Goal: Check status: Check status

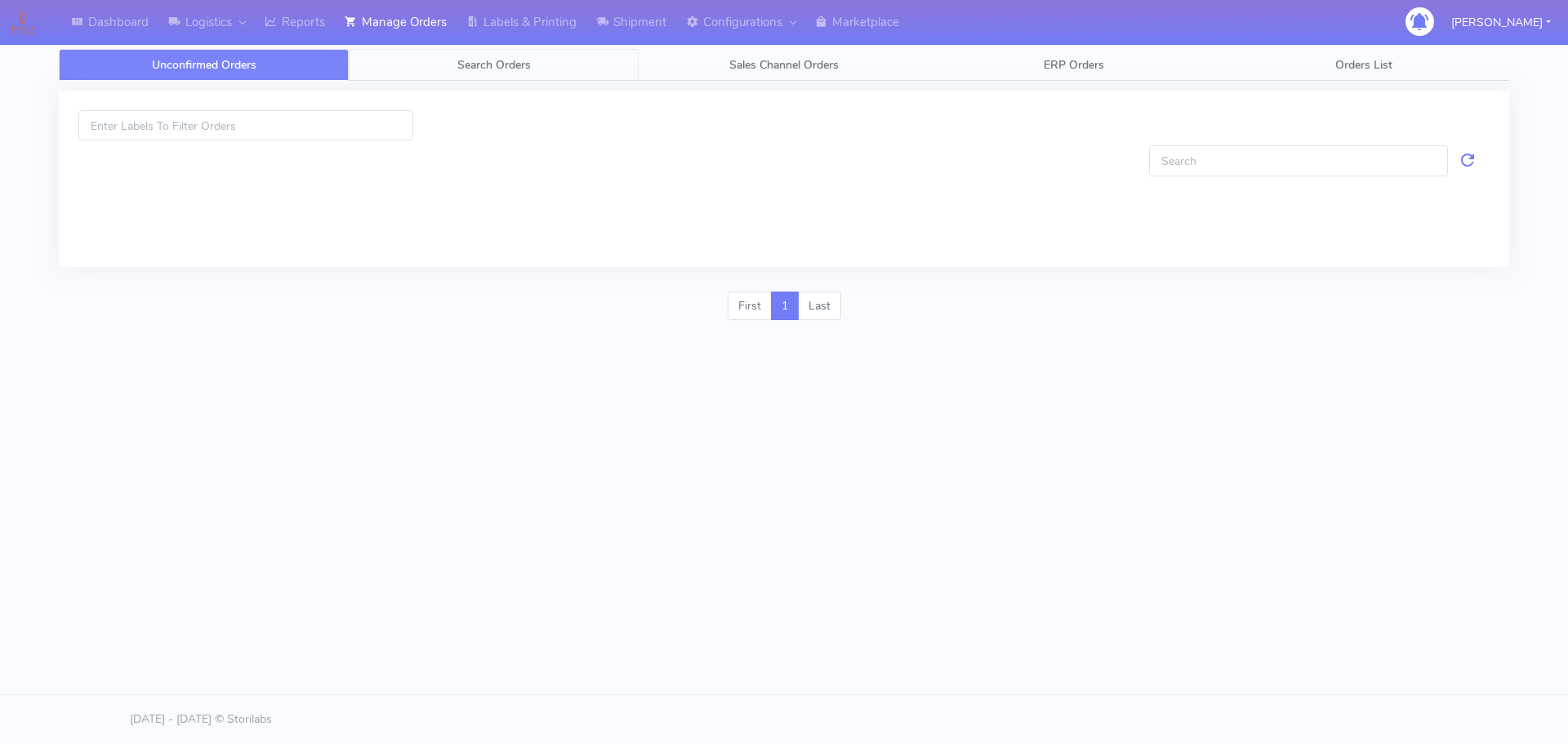
click at [612, 75] on link "Search Orders" at bounding box center [494, 65] width 290 height 32
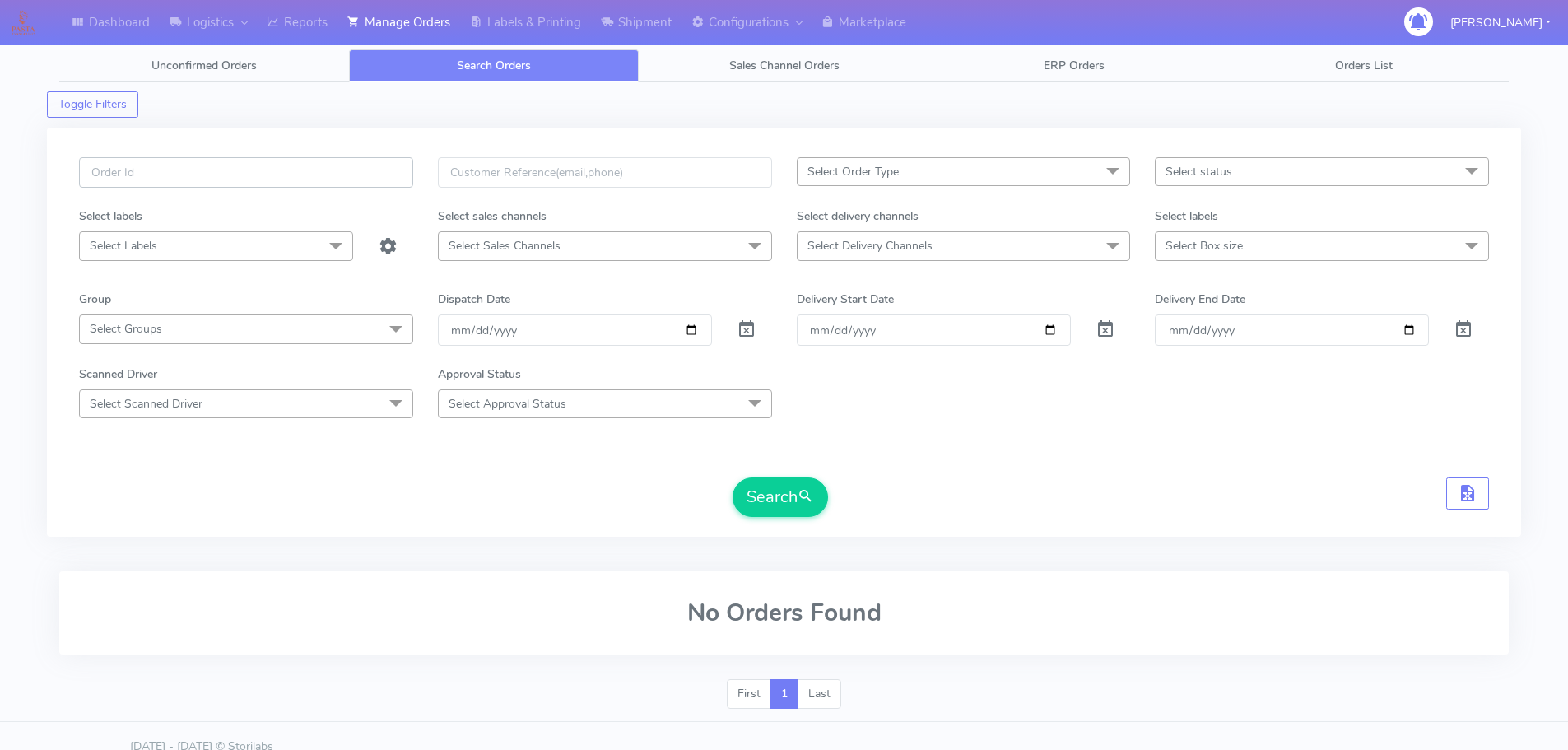
click at [401, 172] on input "text" at bounding box center [246, 172] width 334 height 30
paste input "1617378"
type input "1617378"
click at [745, 331] on span at bounding box center [746, 332] width 20 height 15
click at [783, 487] on button "Search" at bounding box center [780, 497] width 96 height 39
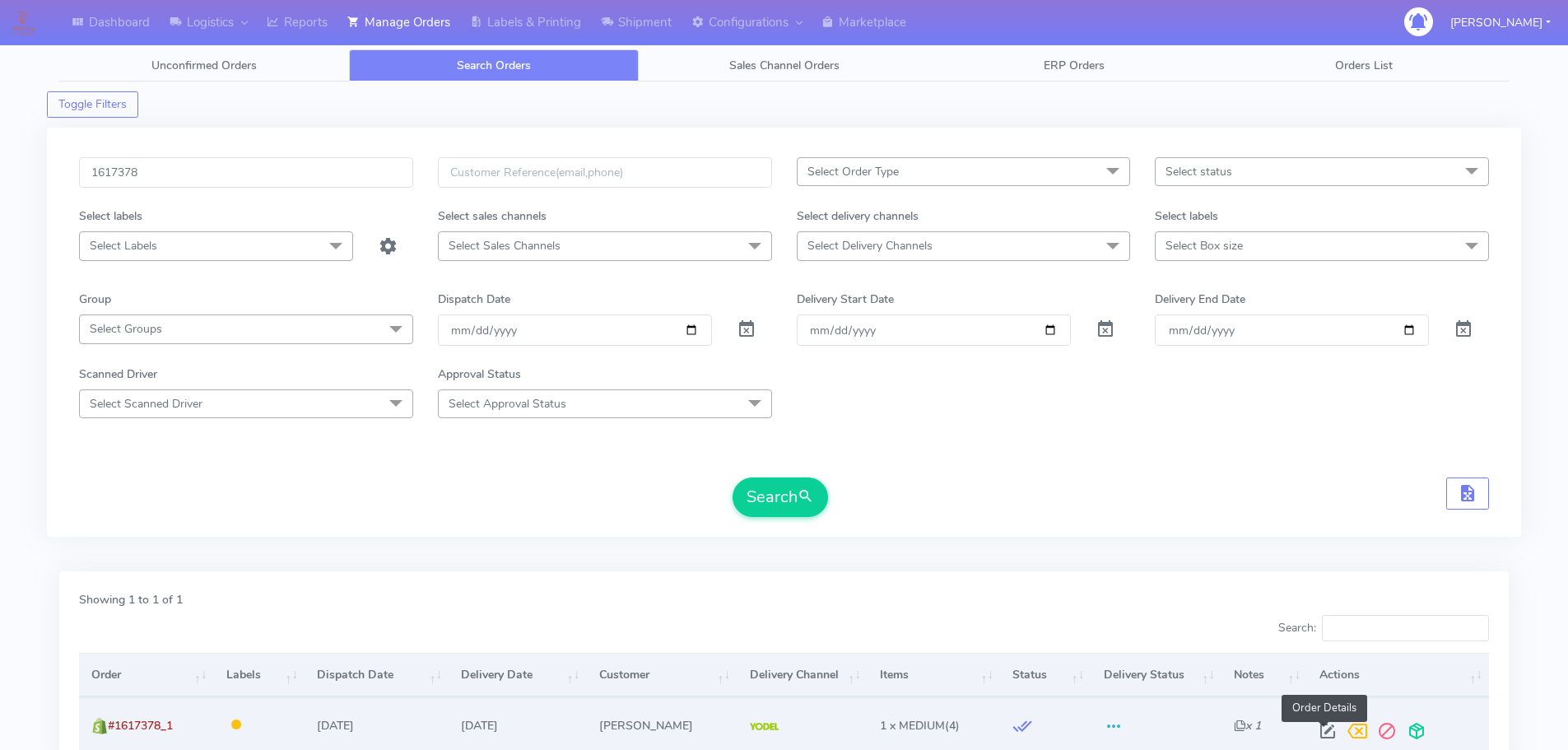
click at [1319, 728] on span at bounding box center [1327, 734] width 30 height 15
select select "5"
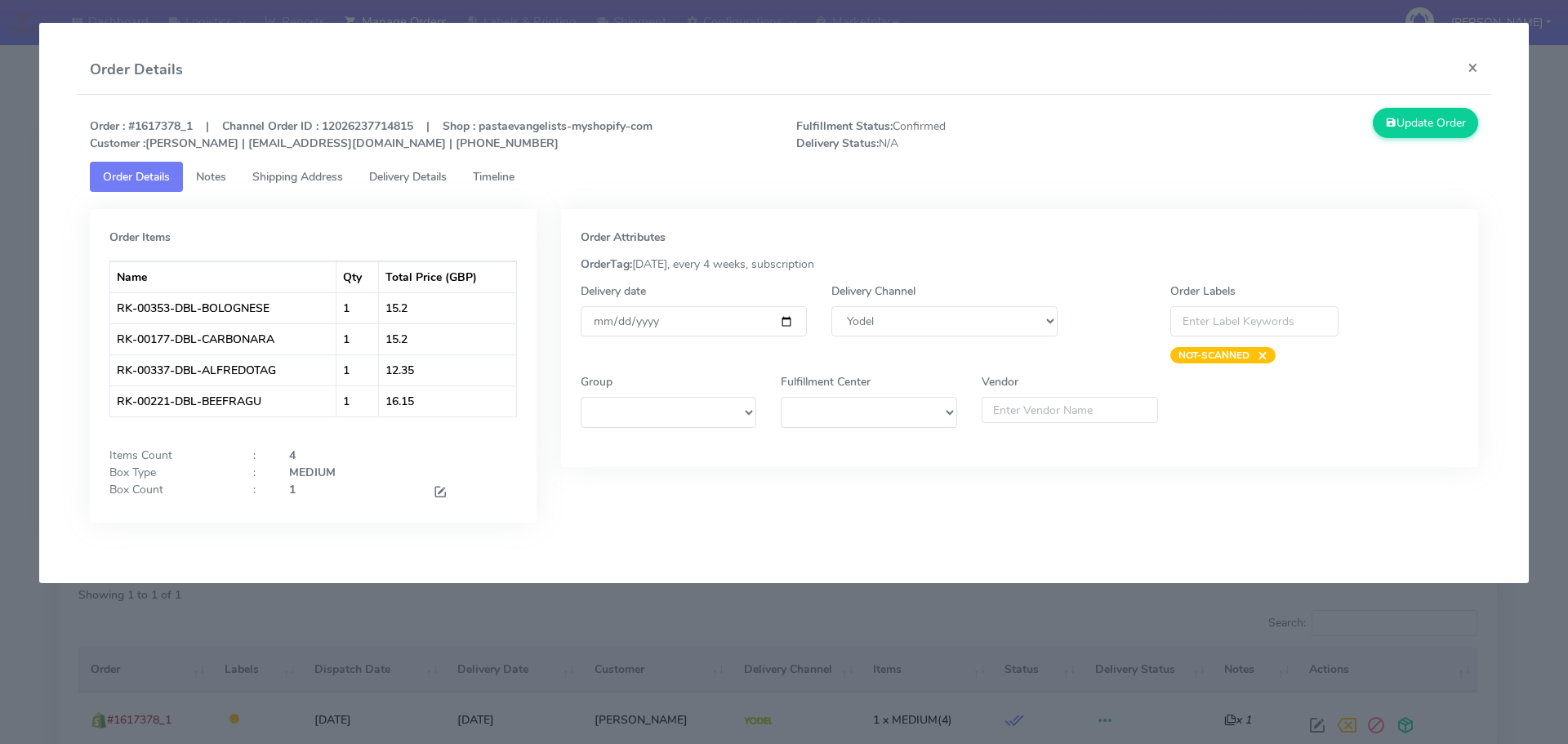
click at [527, 181] on link "Timeline" at bounding box center [494, 177] width 68 height 30
